Goal: Task Accomplishment & Management: Manage account settings

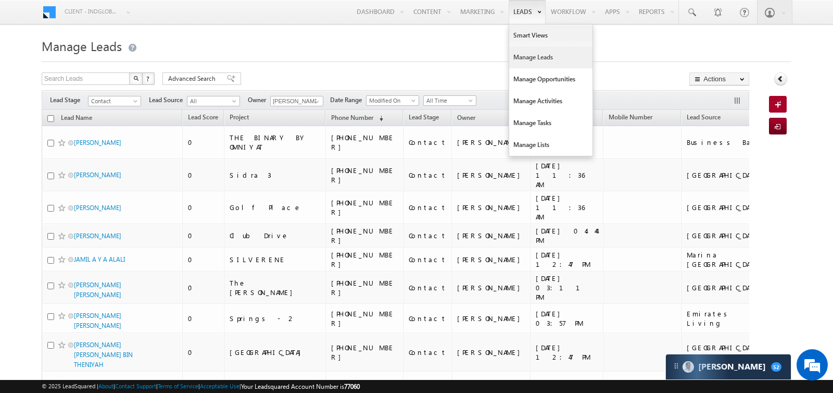
click at [513, 57] on link "Manage Leads" at bounding box center [550, 57] width 83 height 22
